Goal: Information Seeking & Learning: Learn about a topic

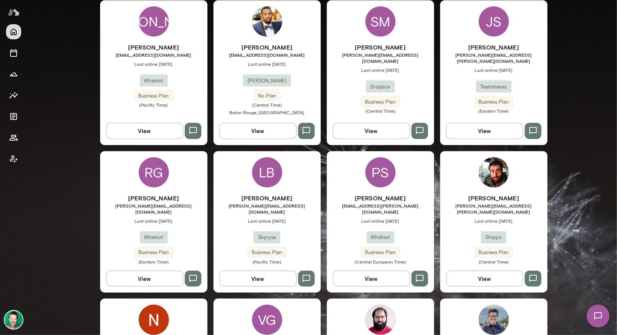
scroll to position [446, 0]
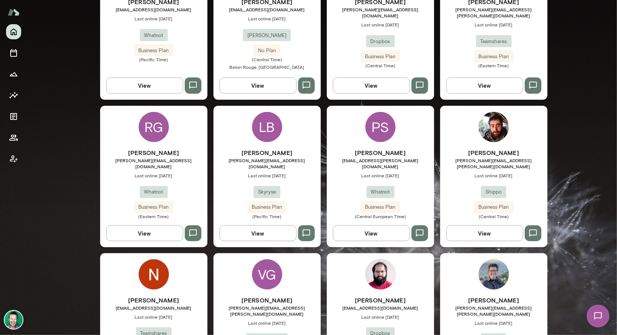
click at [130, 225] on button "View" at bounding box center [144, 233] width 77 height 16
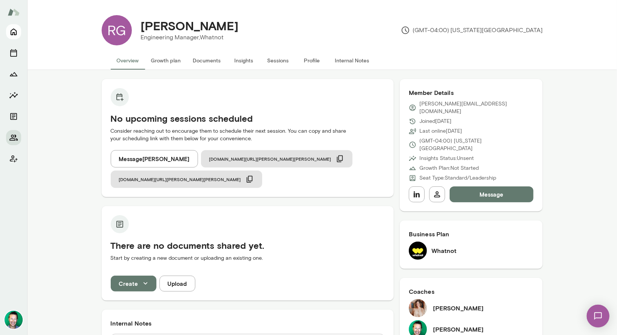
click at [12, 34] on icon "Home" at bounding box center [13, 31] width 9 height 9
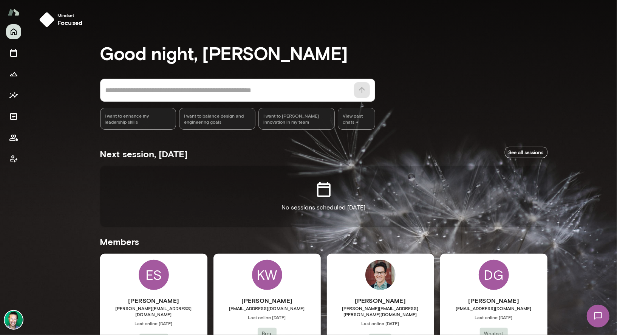
scroll to position [25, 0]
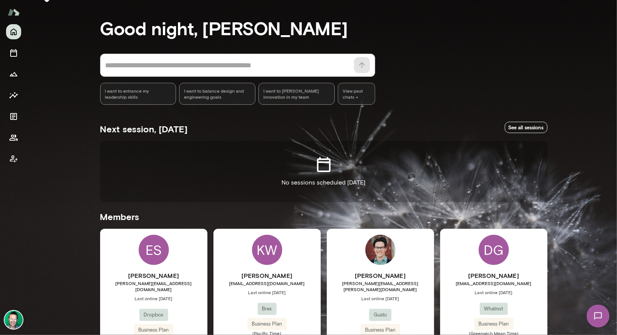
click at [595, 316] on img at bounding box center [597, 315] width 31 height 31
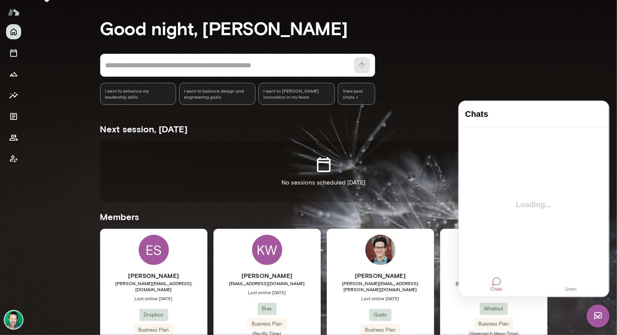
scroll to position [0, 0]
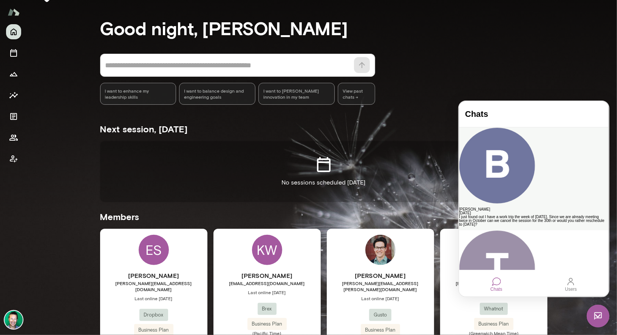
click at [500, 215] on div "I just found out I have a work trip the week of [DATE]. Since we are already me…" at bounding box center [533, 220] width 149 height 11
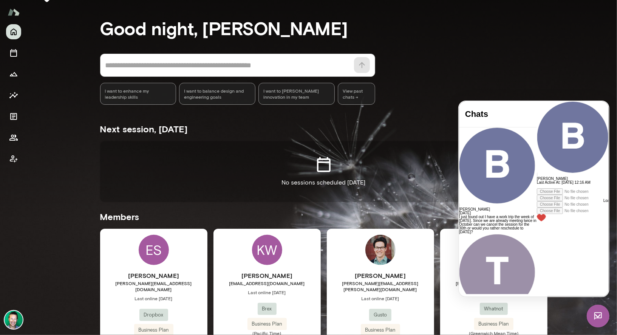
scroll to position [147, 0]
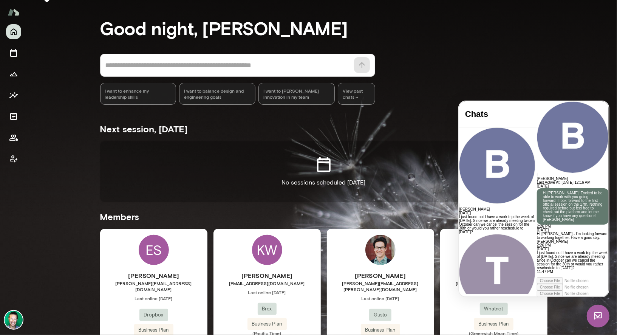
click at [537, 273] on div at bounding box center [573, 275] width 72 height 4
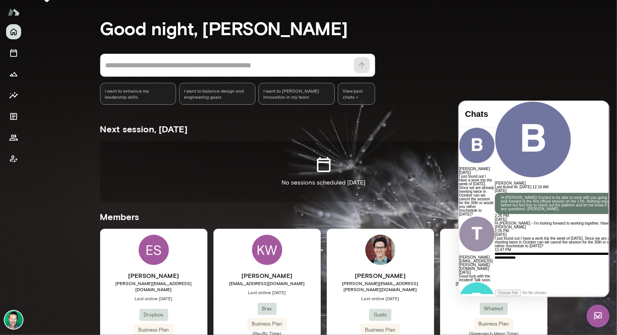
scroll to position [6, 0]
click at [578, 271] on div "**********" at bounding box center [564, 270] width 138 height 38
click at [529, 257] on div "**********" at bounding box center [564, 270] width 138 height 38
click at [587, 270] on div "**********" at bounding box center [564, 270] width 138 height 38
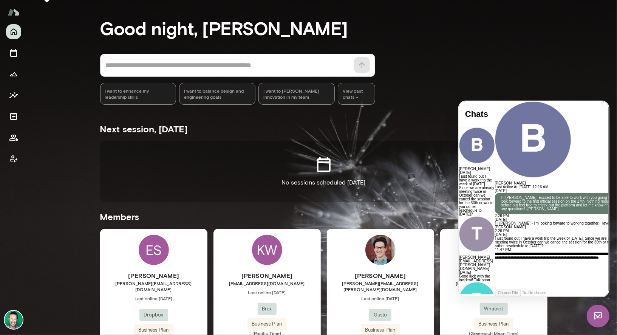
click at [495, 315] on icon at bounding box center [495, 315] width 0 height 0
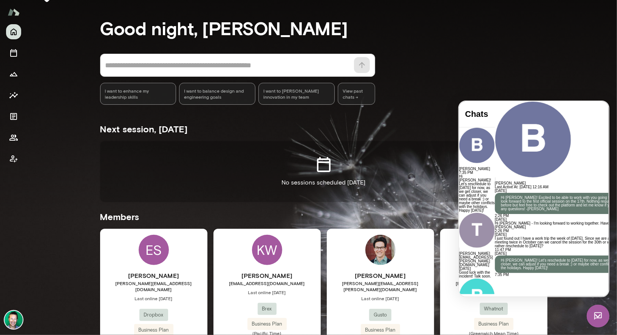
click at [535, 72] on div "* ​ ​ I want to enhance my leadership skills I want to balance design and engin…" at bounding box center [323, 79] width 447 height 51
click at [598, 316] on img at bounding box center [597, 315] width 23 height 23
